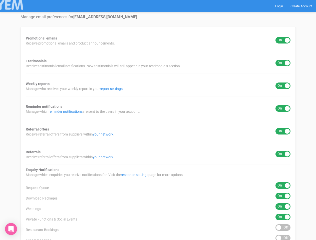
click at [158, 120] on div "Promotional emails ON OFF Receive promotional emails and product announcements.…" at bounding box center [159, 170] width 276 height 287
click at [283, 40] on div "ON OFF" at bounding box center [283, 40] width 15 height 7
click at [283, 63] on div "ON OFF" at bounding box center [283, 63] width 15 height 7
click at [283, 86] on div "ON OFF" at bounding box center [283, 86] width 15 height 7
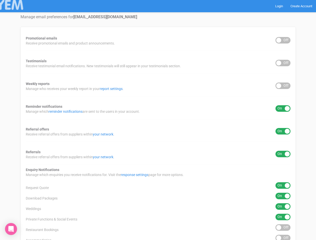
click at [283, 109] on div "ON OFF" at bounding box center [283, 108] width 15 height 7
click at [283, 132] on div "ON OFF" at bounding box center [283, 131] width 15 height 7
click at [283, 154] on div "ON OFF" at bounding box center [283, 154] width 15 height 7
click at [283, 186] on div "ON OFF" at bounding box center [283, 186] width 15 height 7
click at [283, 196] on div "ON OFF" at bounding box center [283, 196] width 15 height 7
